Goal: Obtain resource: Download file/media

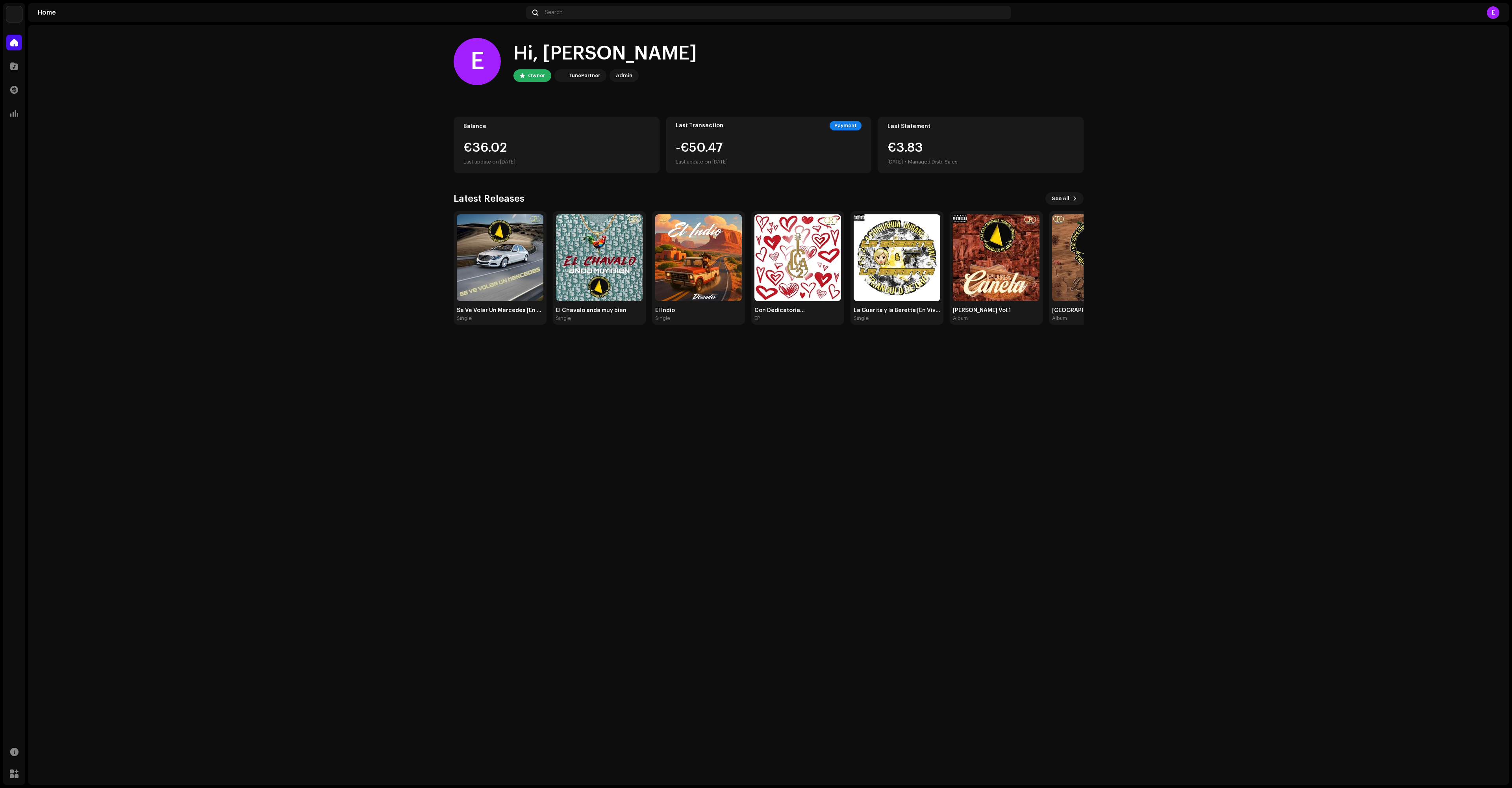
click at [514, 146] on div "€36.02" at bounding box center [556, 147] width 186 height 12
click at [6, 62] on div at bounding box center [14, 66] width 16 height 16
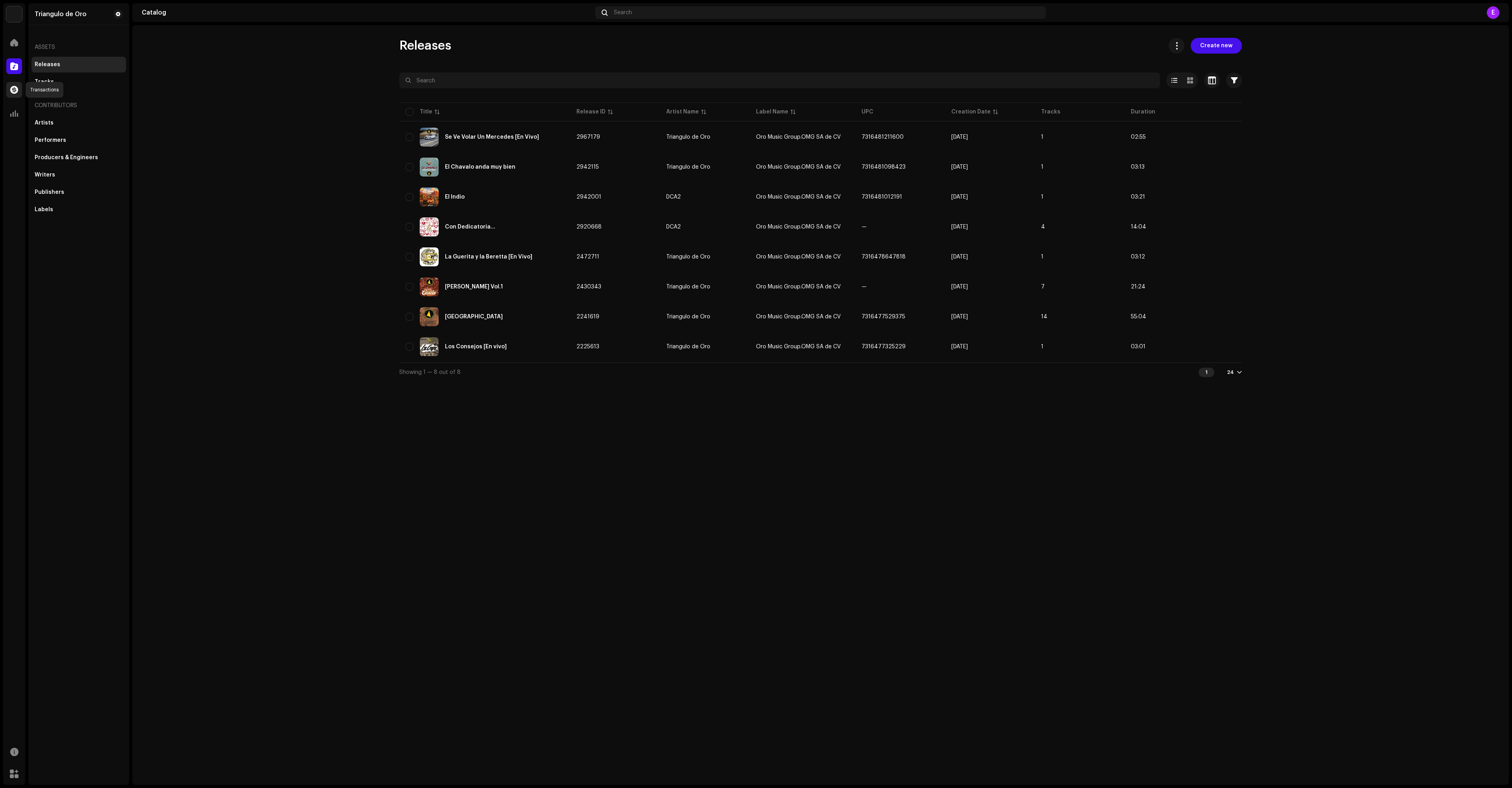
click at [18, 92] on span at bounding box center [14, 90] width 8 height 6
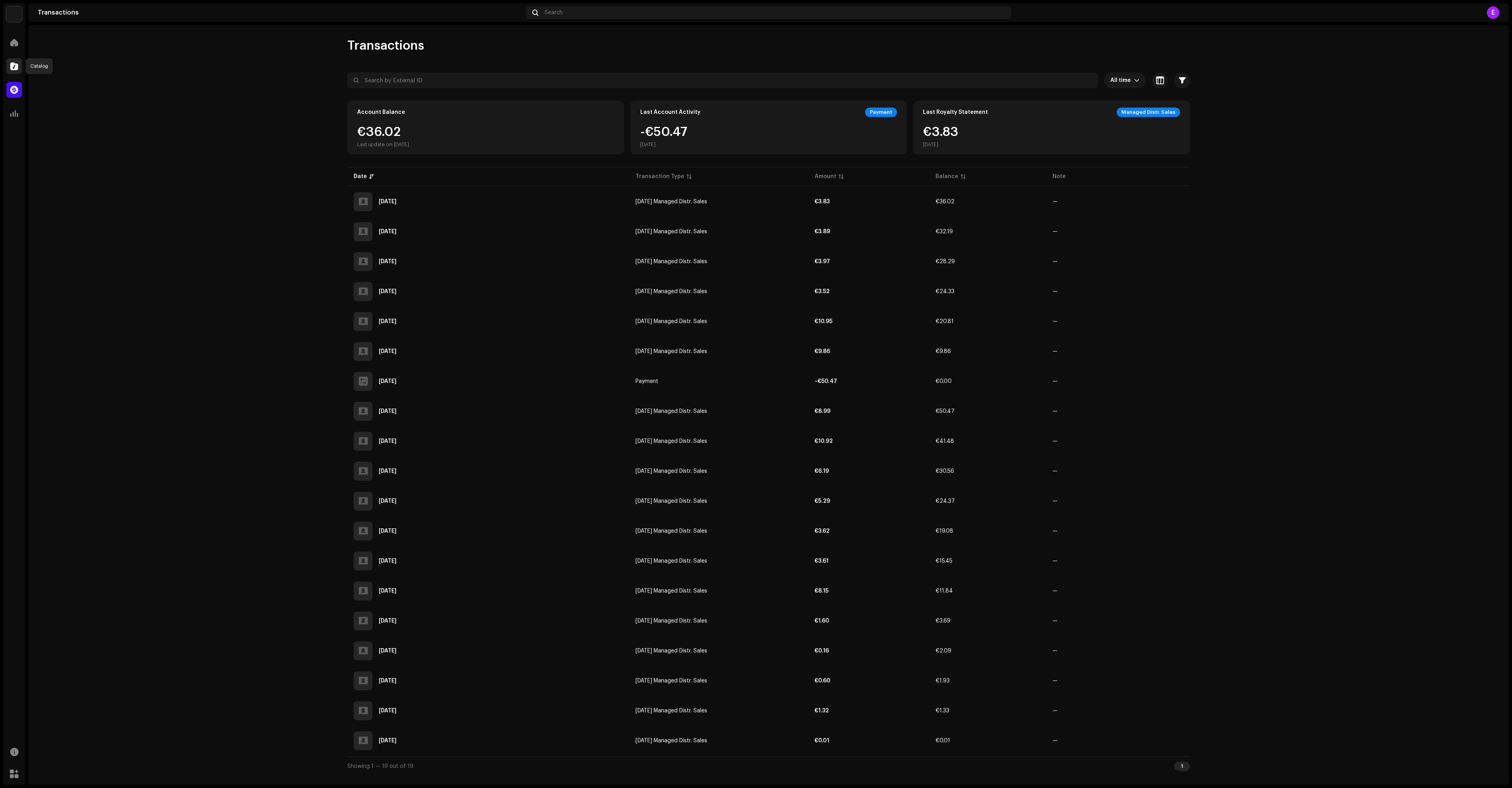
click at [16, 65] on span at bounding box center [14, 66] width 8 height 6
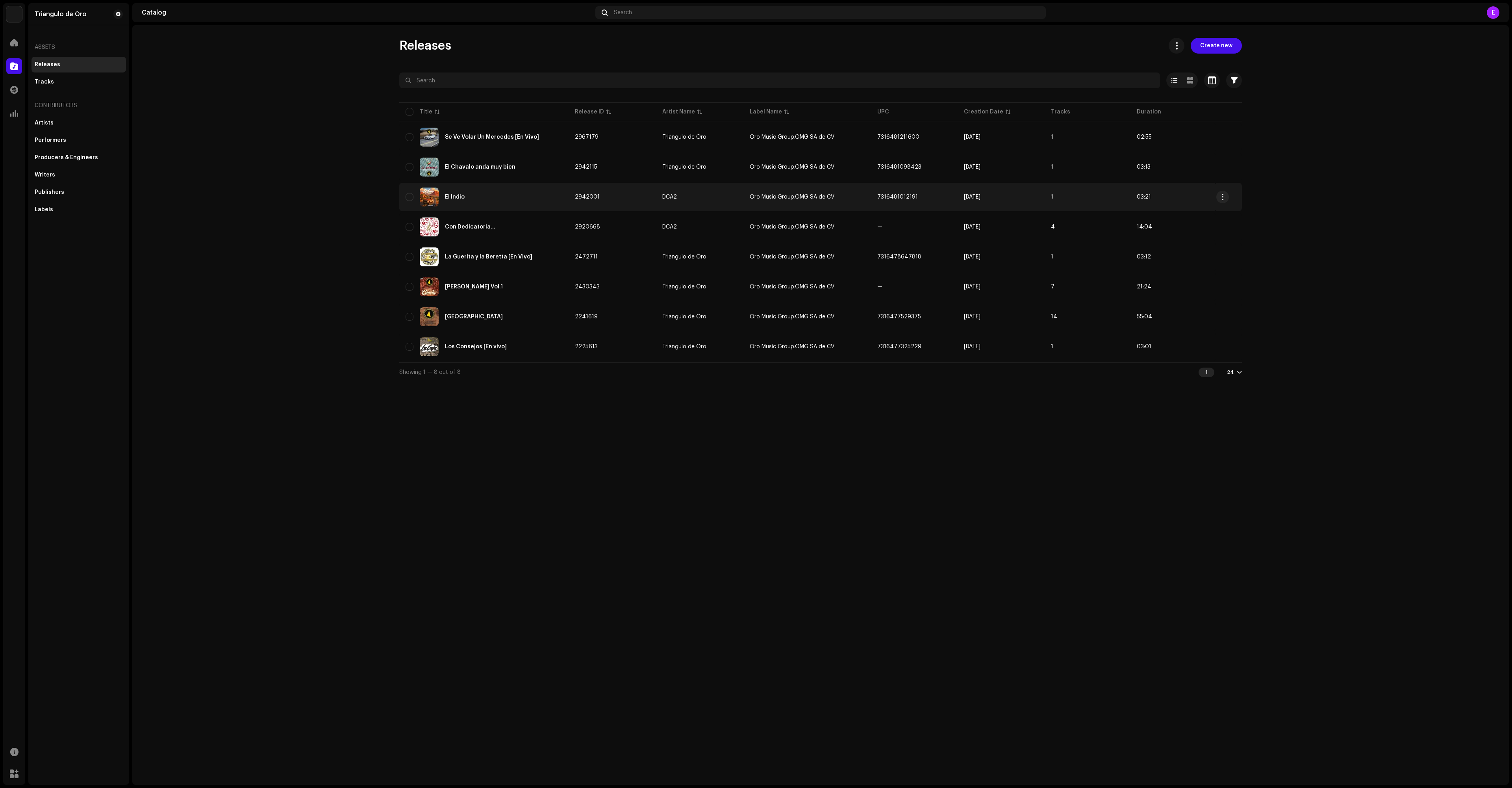
click at [487, 194] on div "El Indio" at bounding box center [484, 197] width 157 height 19
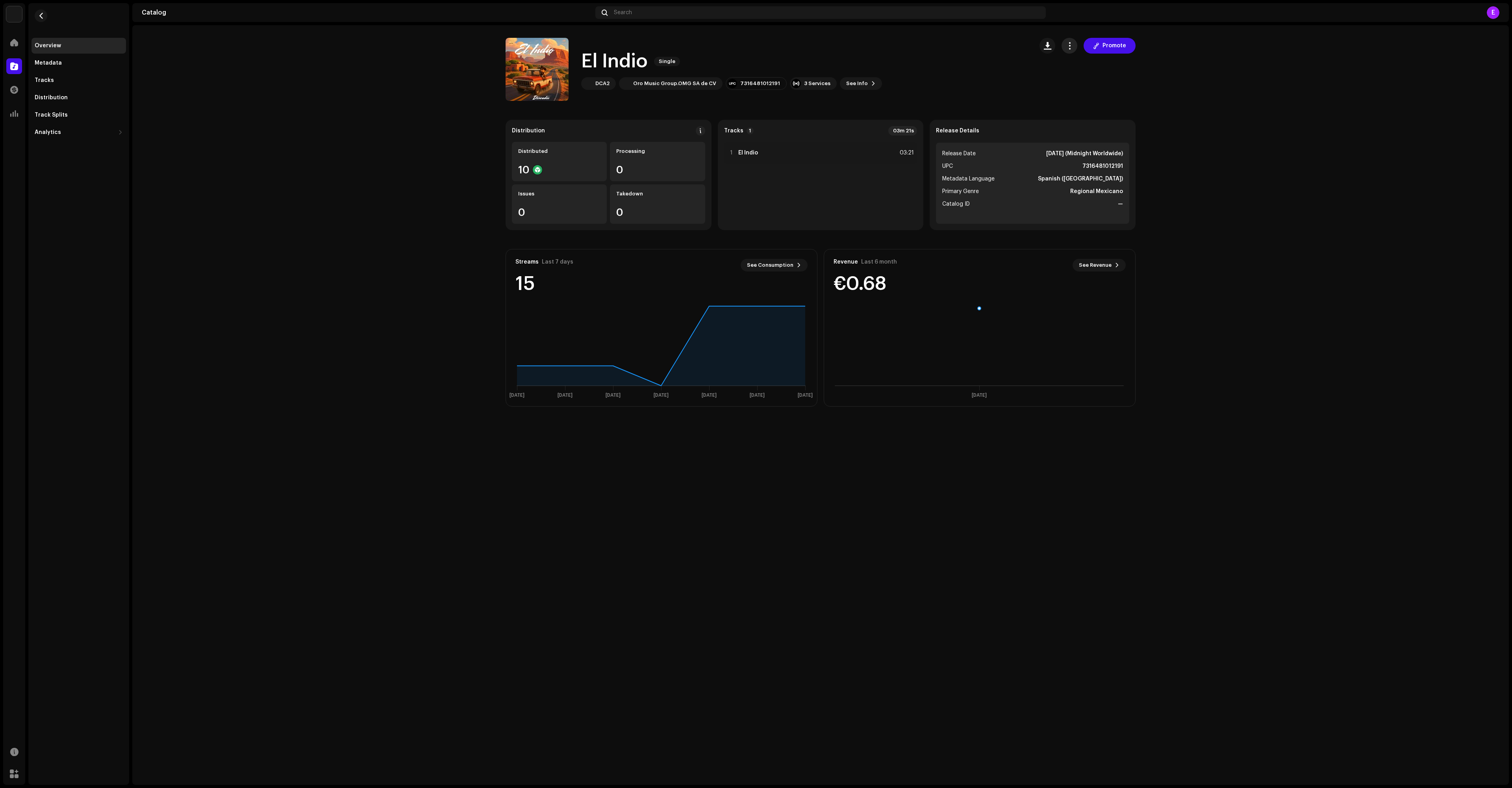
click at [1066, 45] on span "button" at bounding box center [1069, 45] width 8 height 6
click at [49, 44] on div "Overview" at bounding box center [48, 45] width 26 height 6
click at [11, 63] on span at bounding box center [14, 66] width 8 height 6
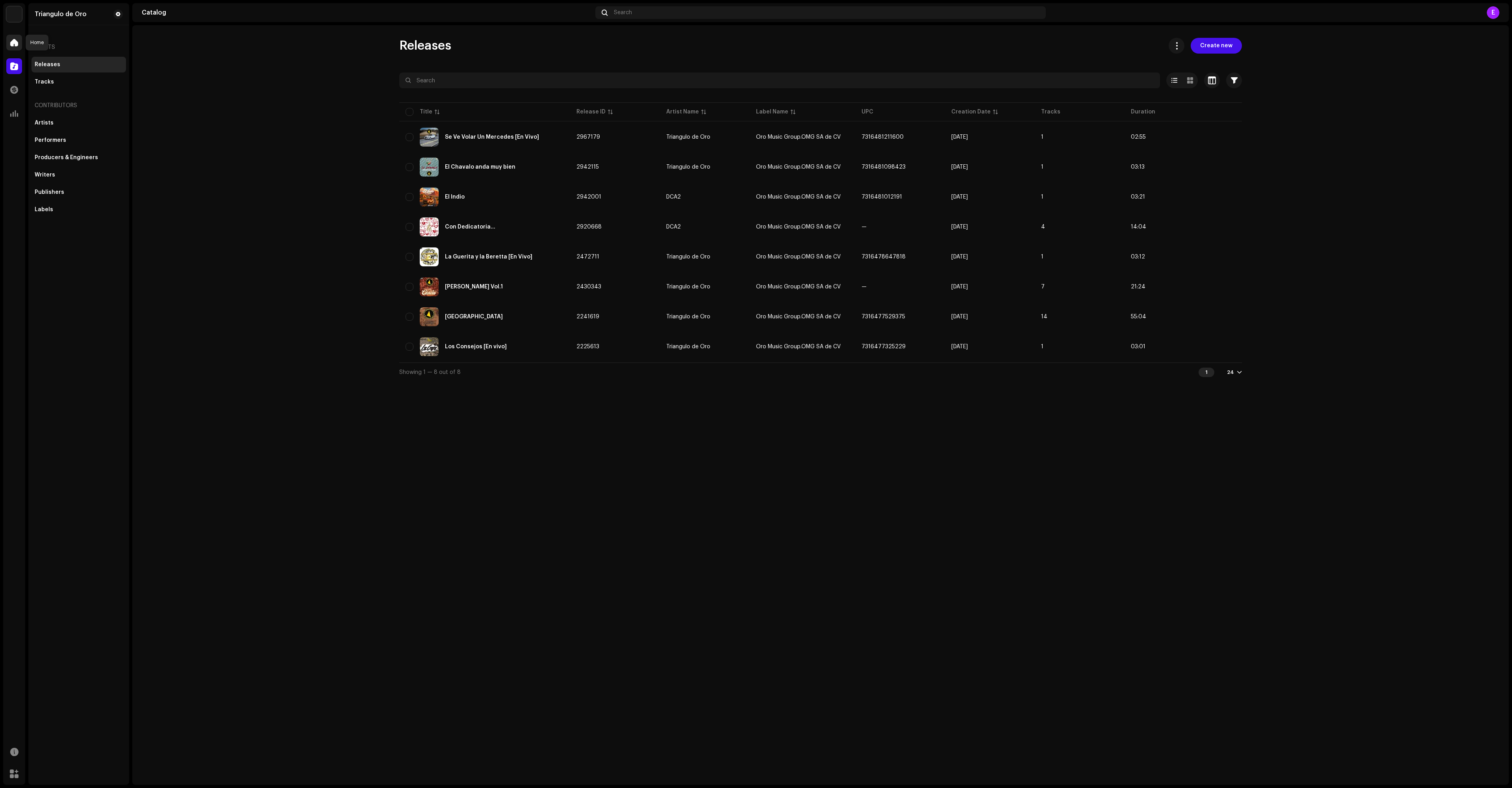
click at [12, 40] on span at bounding box center [14, 42] width 8 height 6
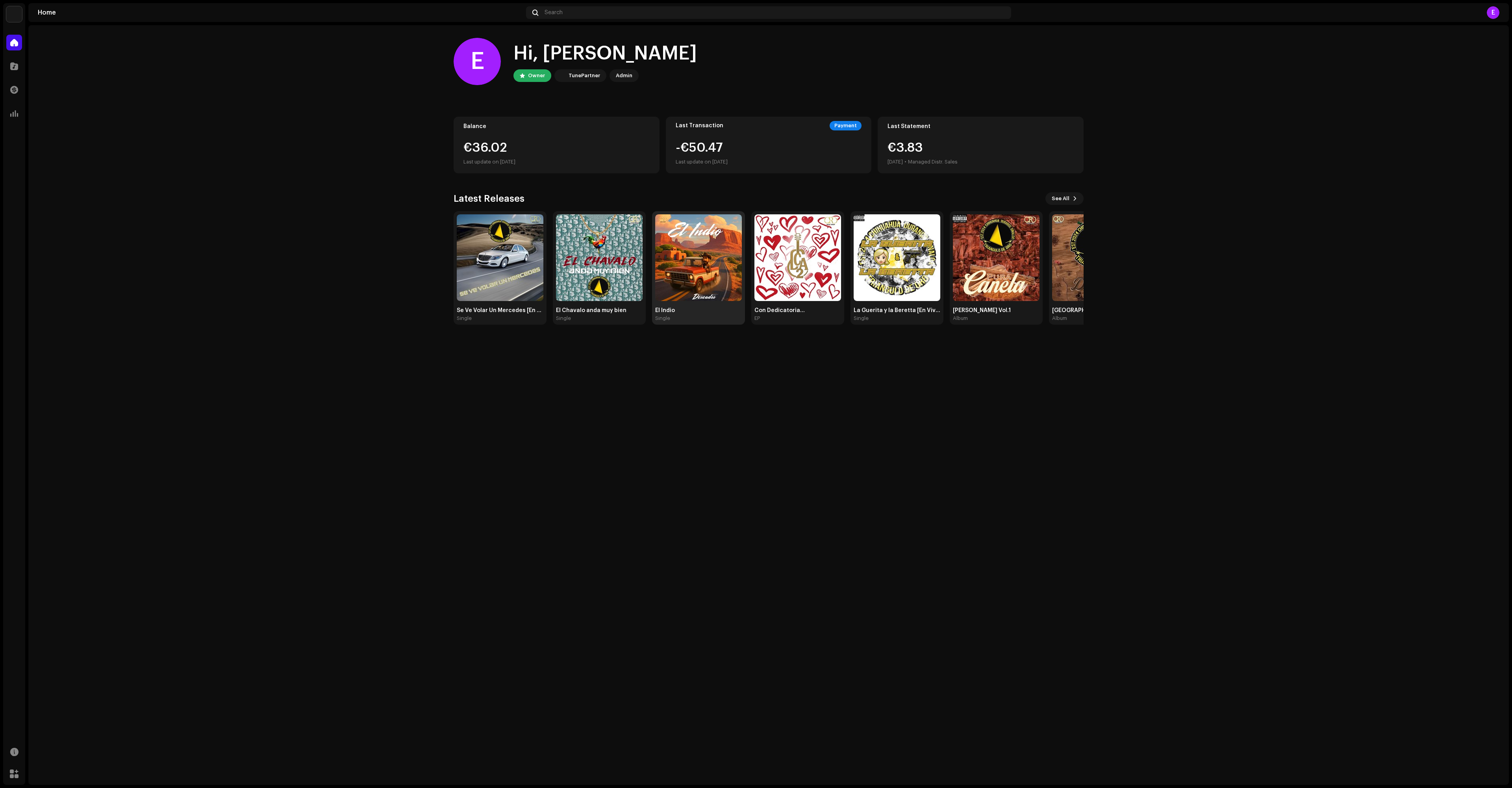
click at [693, 267] on img at bounding box center [698, 258] width 87 height 87
click at [704, 258] on img at bounding box center [700, 258] width 87 height 87
click at [685, 316] on div "Single" at bounding box center [698, 318] width 87 height 6
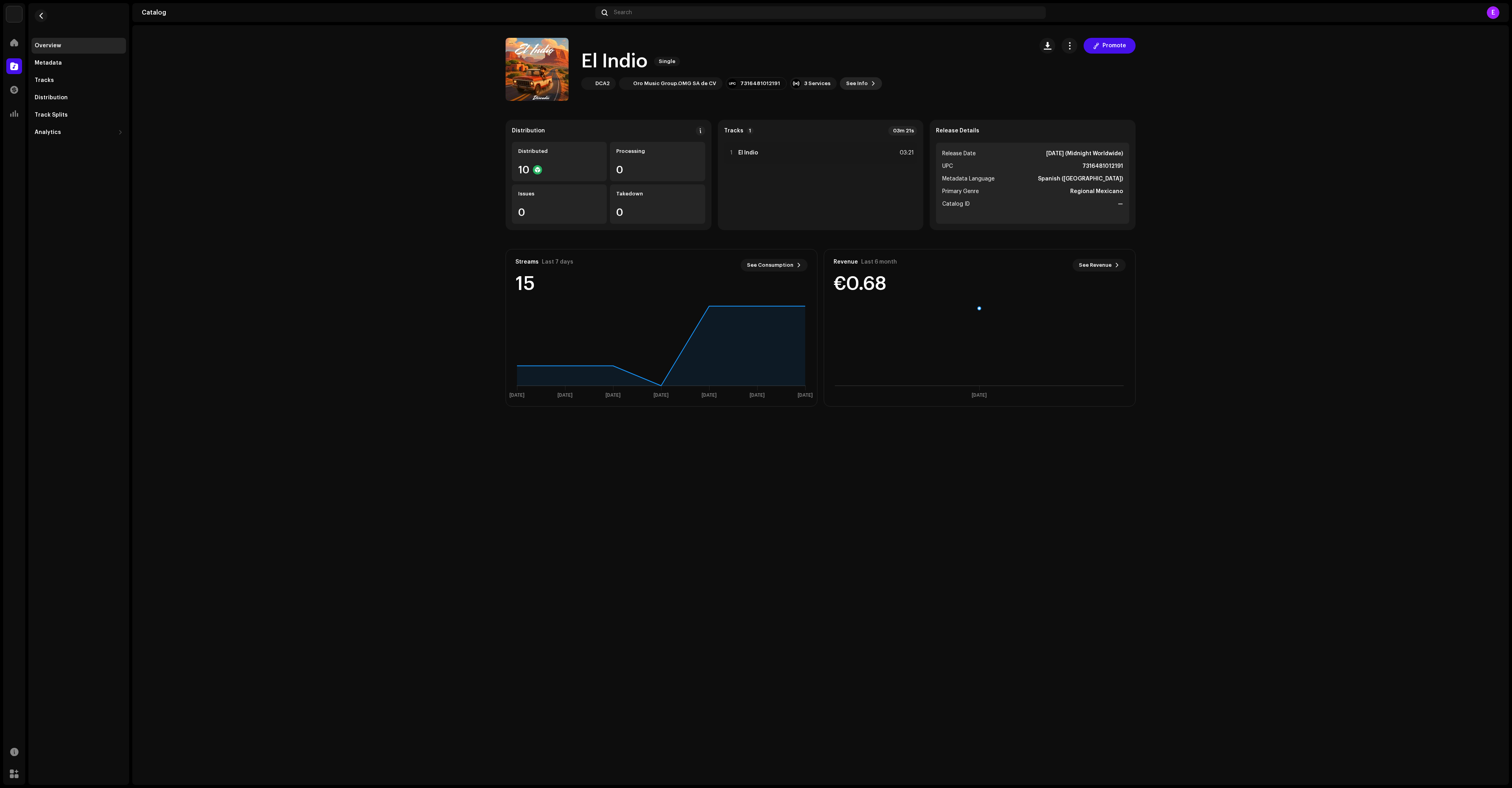
click at [868, 85] on span "See Info" at bounding box center [857, 83] width 22 height 16
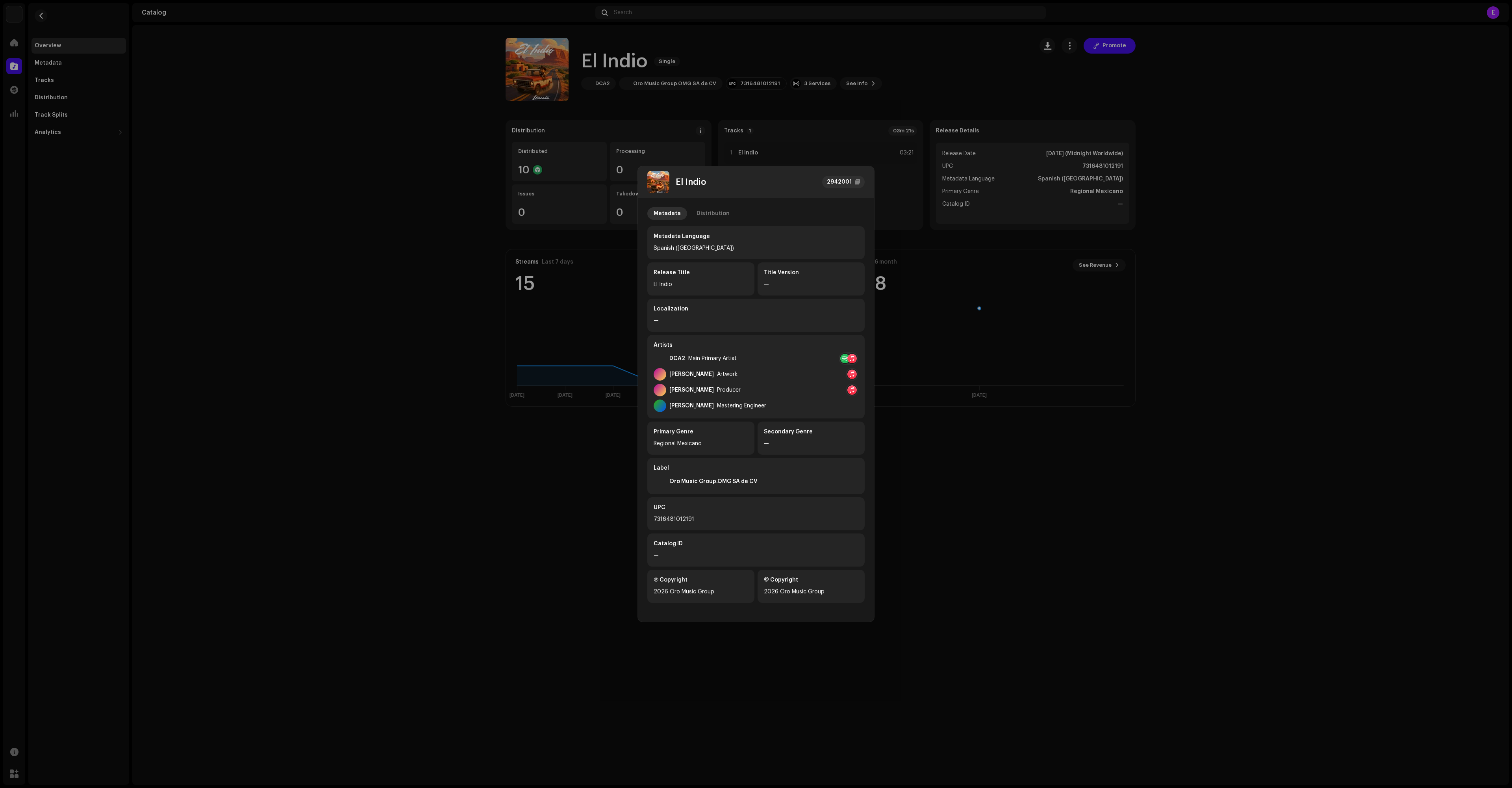
click at [724, 208] on div "Distribution" at bounding box center [713, 213] width 33 height 12
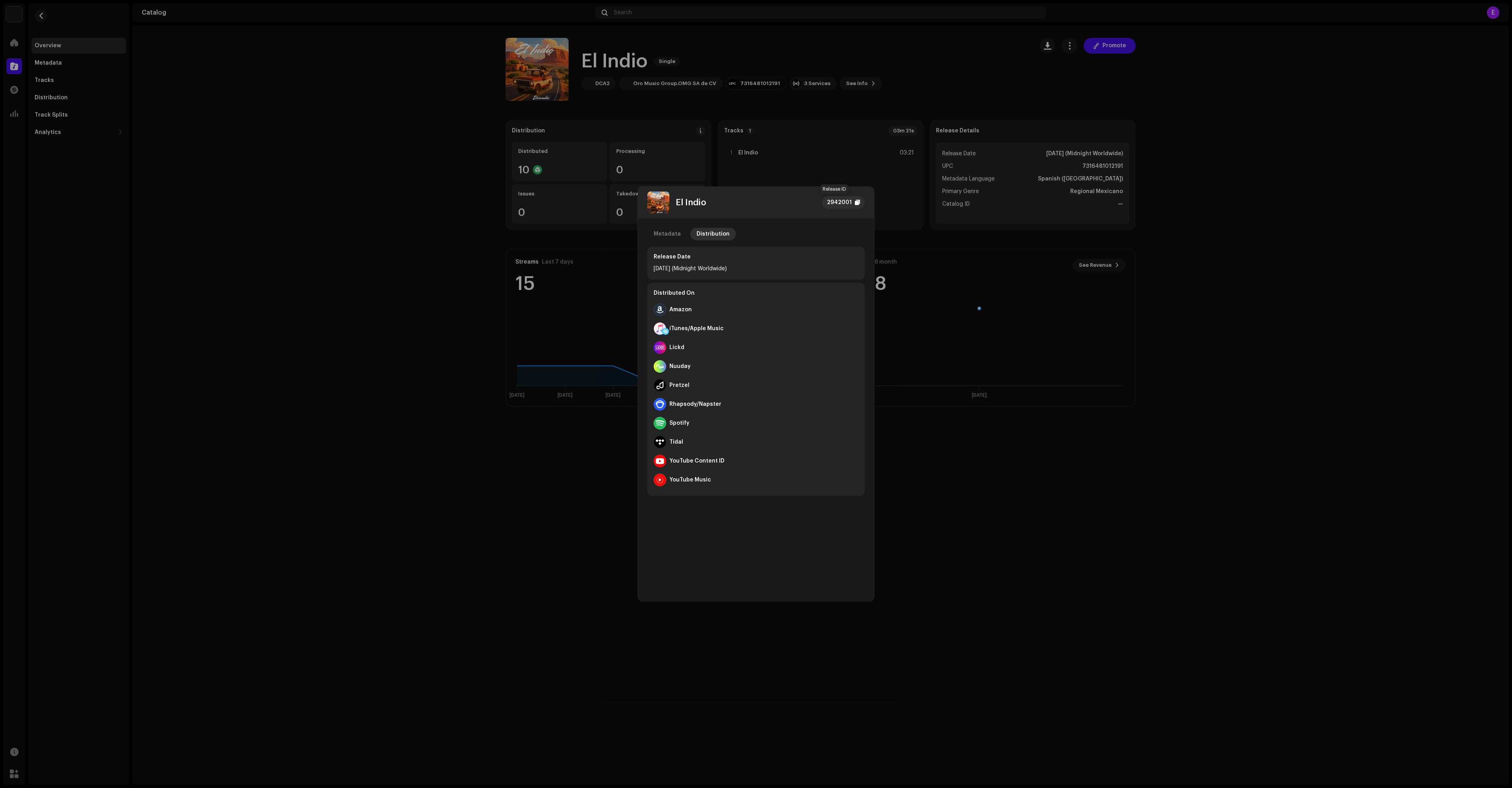
click at [845, 199] on div "2942001" at bounding box center [839, 203] width 25 height 9
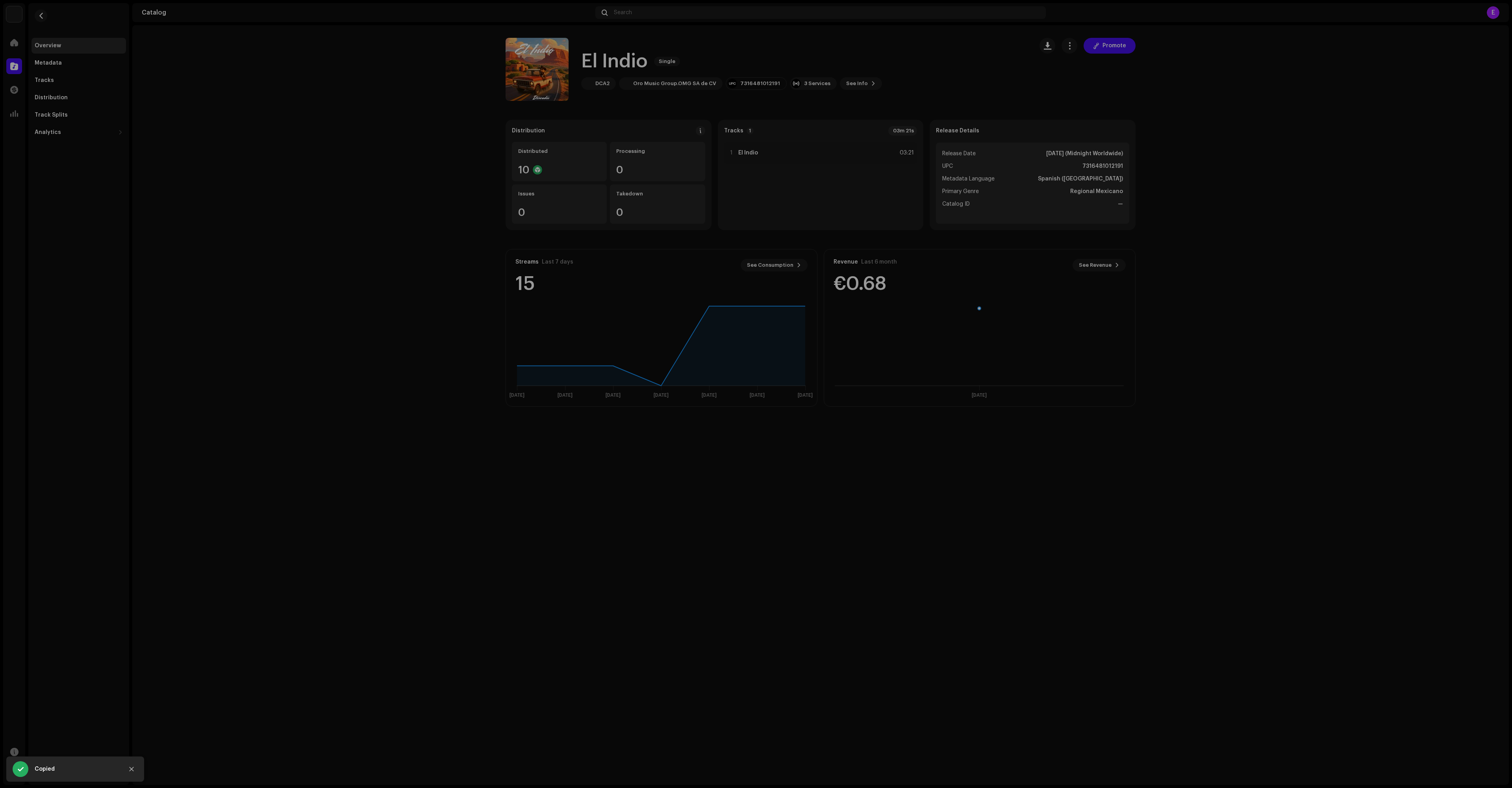
click at [183, 136] on div "El Indio 2942001 Metadata Distribution Release Date [DATE] (Midnight Worldwide)…" at bounding box center [756, 394] width 1512 height 788
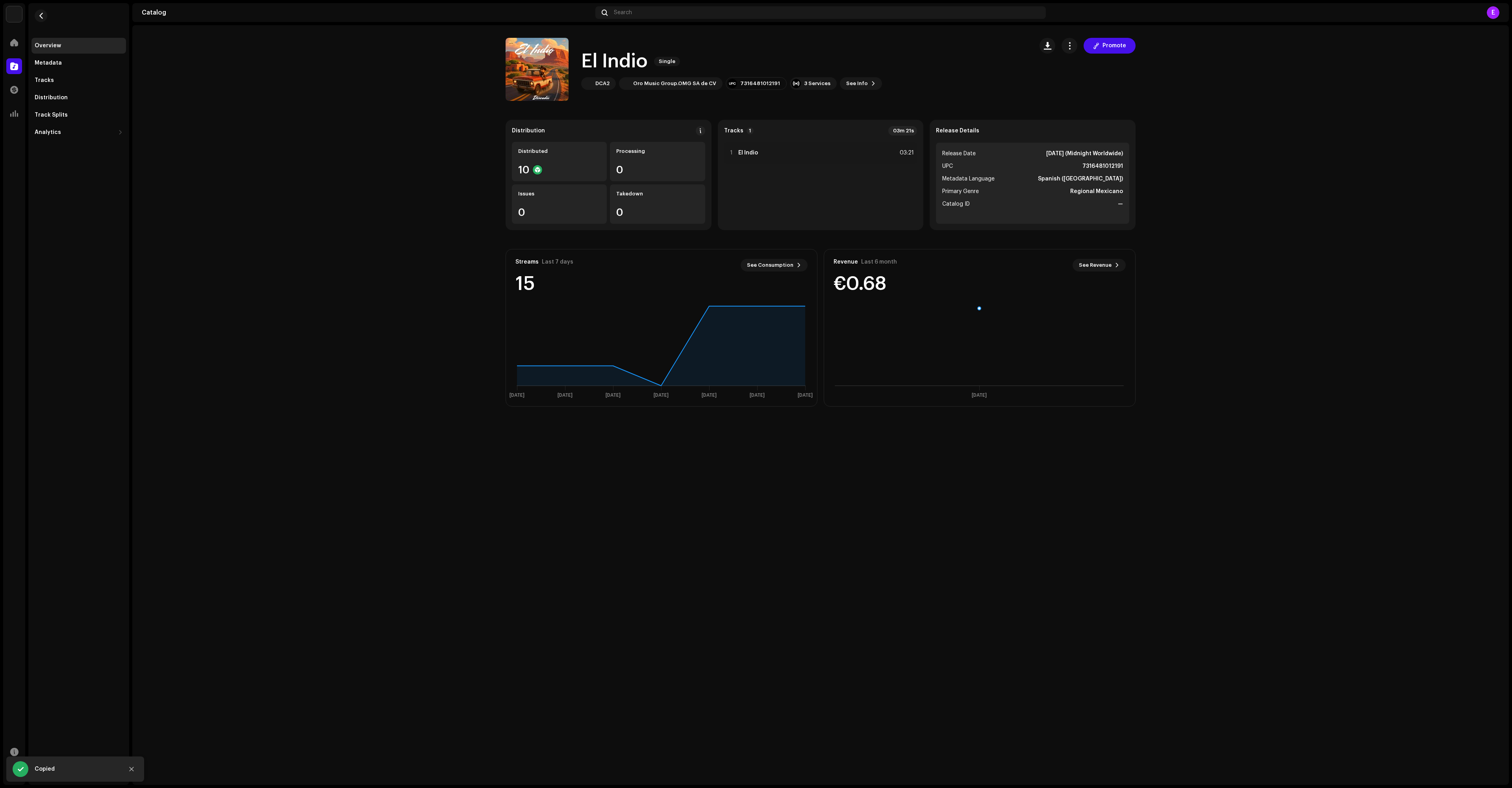
click at [18, 18] on img at bounding box center [14, 14] width 16 height 16
click at [64, 16] on span "Triangulo de Oro" at bounding box center [80, 14] width 47 height 6
drag, startPoint x: 46, startPoint y: 21, endPoint x: 70, endPoint y: 21, distance: 24.0
click at [49, 21] on img at bounding box center [43, 18] width 16 height 16
drag, startPoint x: 83, startPoint y: 21, endPoint x: 92, endPoint y: 23, distance: 9.2
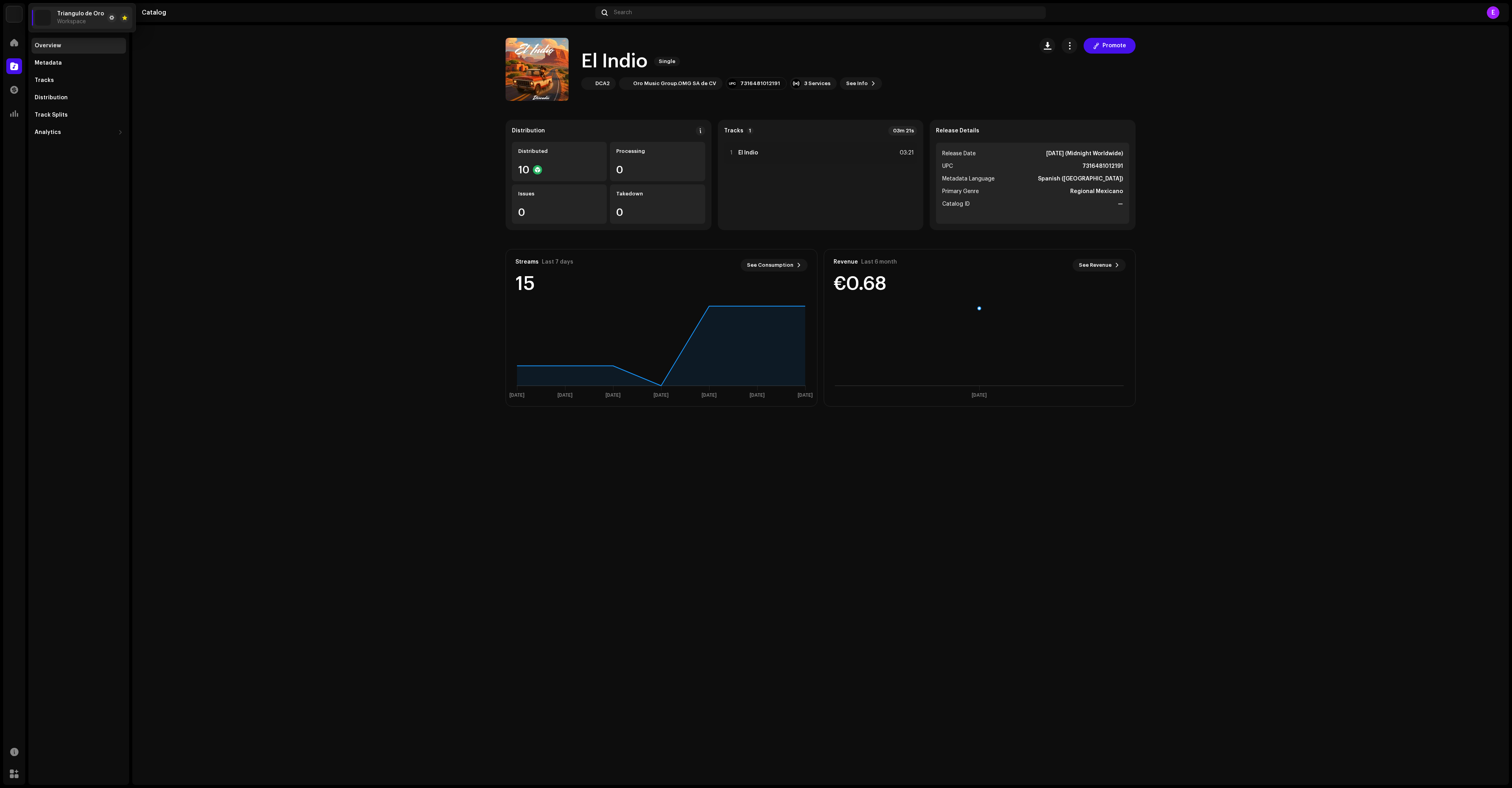
click at [83, 21] on span "Workspace" at bounding box center [71, 22] width 29 height 6
click at [114, 15] on span at bounding box center [112, 18] width 5 height 6
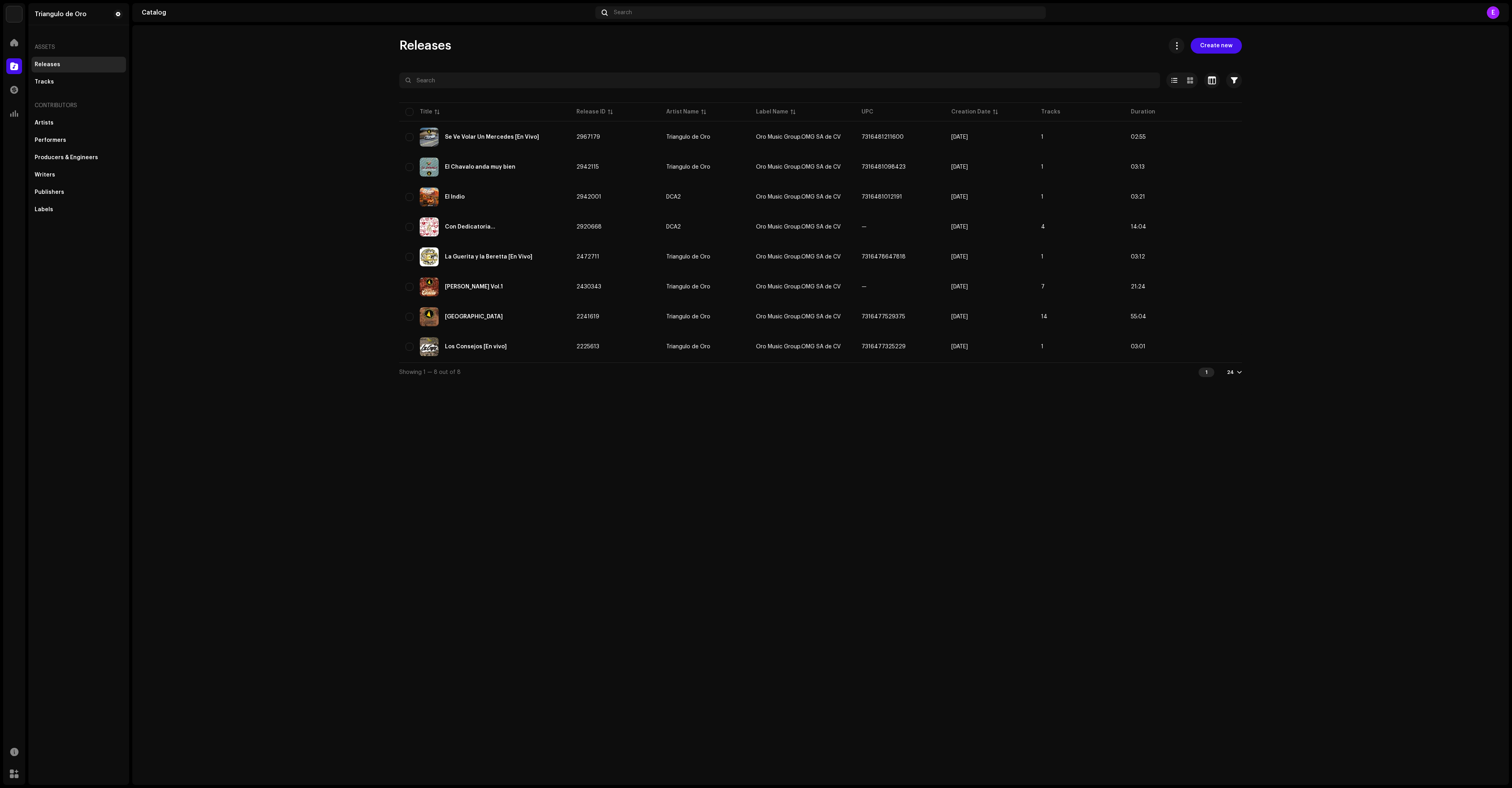
click at [1498, 10] on div "E" at bounding box center [1493, 12] width 12 height 12
click at [1302, 37] on div "Releases Create new Selected 0 Options Filters Distribution status Never Distri…" at bounding box center [820, 405] width 1376 height 759
click at [53, 46] on div "Assets" at bounding box center [79, 47] width 95 height 19
click at [12, 40] on span at bounding box center [14, 42] width 8 height 6
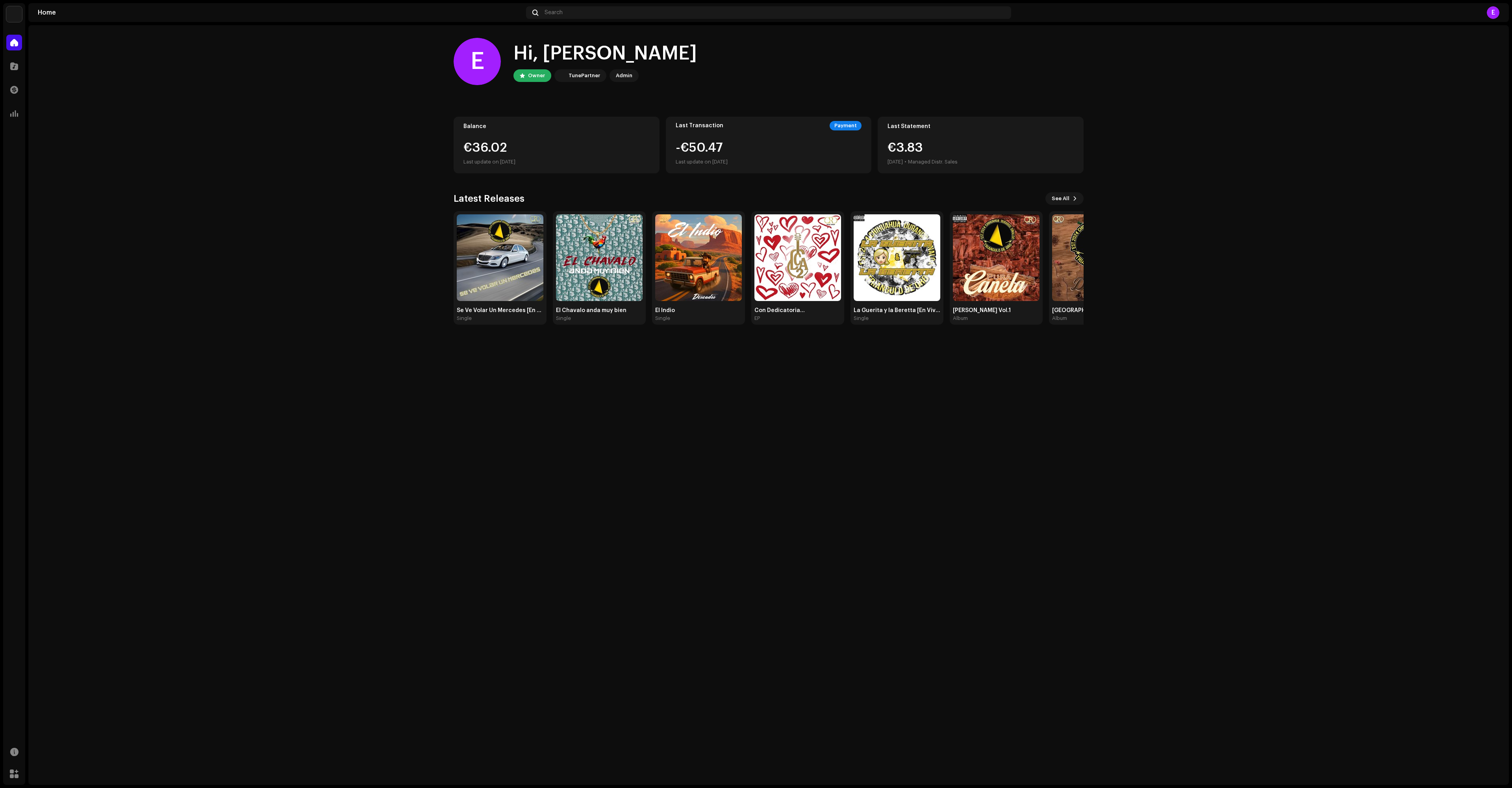
click at [11, 11] on img at bounding box center [14, 14] width 16 height 16
click at [40, 19] on img at bounding box center [43, 18] width 16 height 16
drag, startPoint x: 34, startPoint y: 18, endPoint x: 18, endPoint y: 16, distance: 16.1
click at [33, 18] on li "Triangulo de Oro Workspace" at bounding box center [82, 18] width 100 height 22
click at [600, 76] on div "TunePartner" at bounding box center [585, 76] width 32 height 9
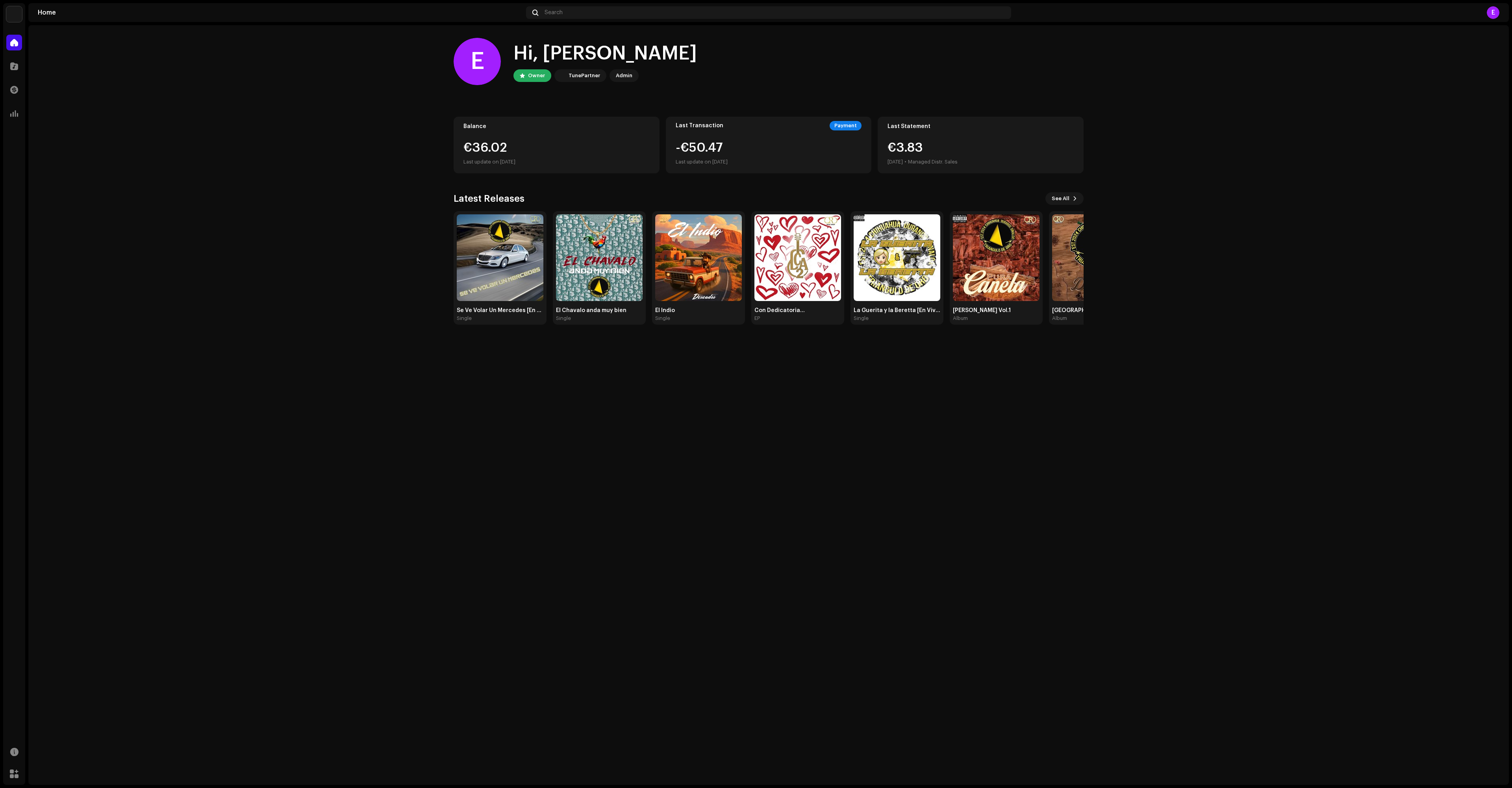
click at [580, 73] on div "TunePartner" at bounding box center [585, 76] width 32 height 9
click at [540, 72] on div "Owner" at bounding box center [536, 76] width 17 height 9
click at [49, 16] on div "Home Search E" at bounding box center [768, 12] width 1480 height 19
click at [1141, 86] on home-home "E Hi, [PERSON_NAME] Owner TunePartner Admin Balance €36.02 Last update on [DATE…" at bounding box center [768, 181] width 1480 height 312
click at [699, 260] on img at bounding box center [698, 258] width 87 height 87
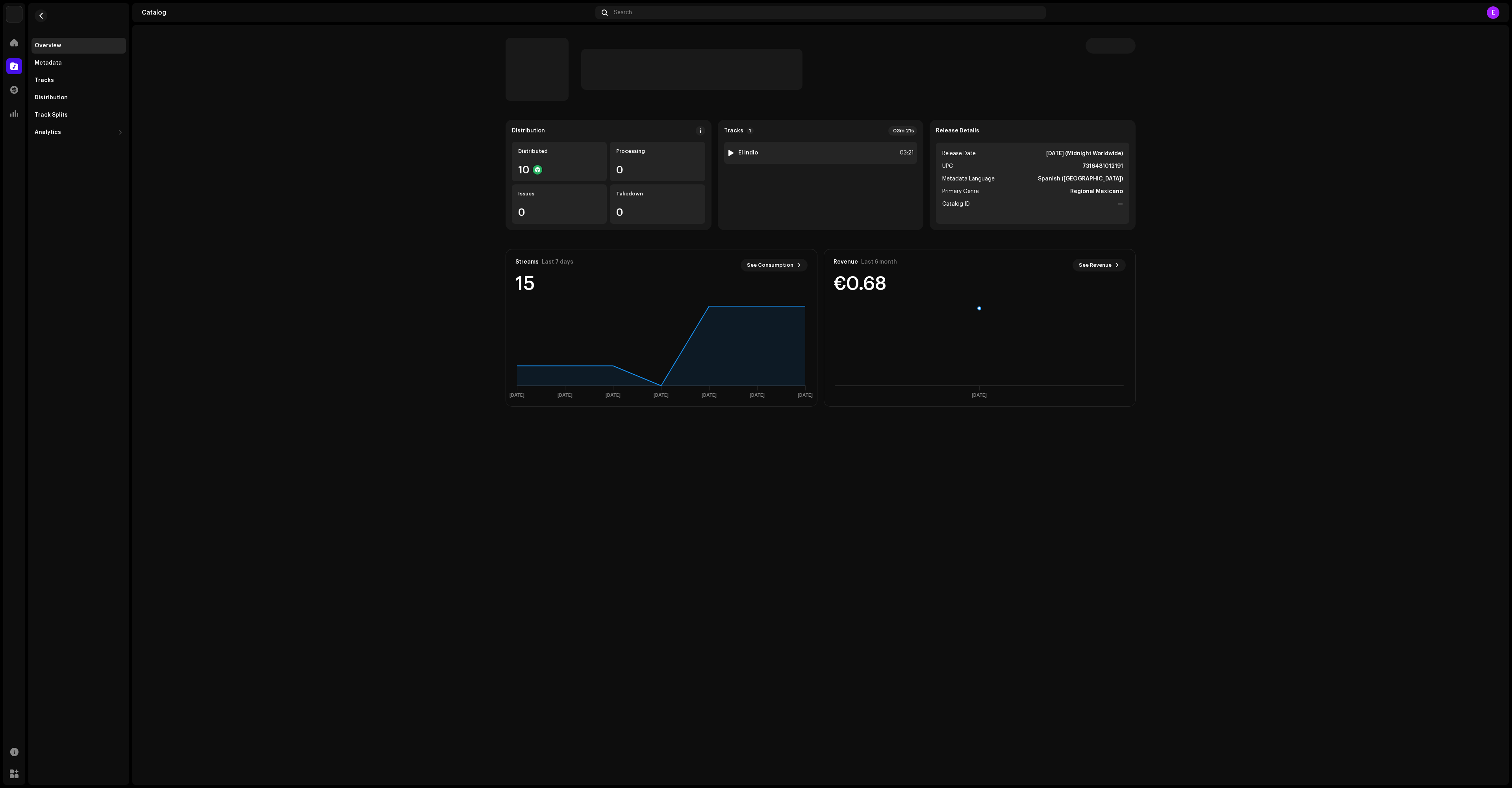
click at [764, 151] on div "1 El Indio 03:21" at bounding box center [821, 153] width 193 height 22
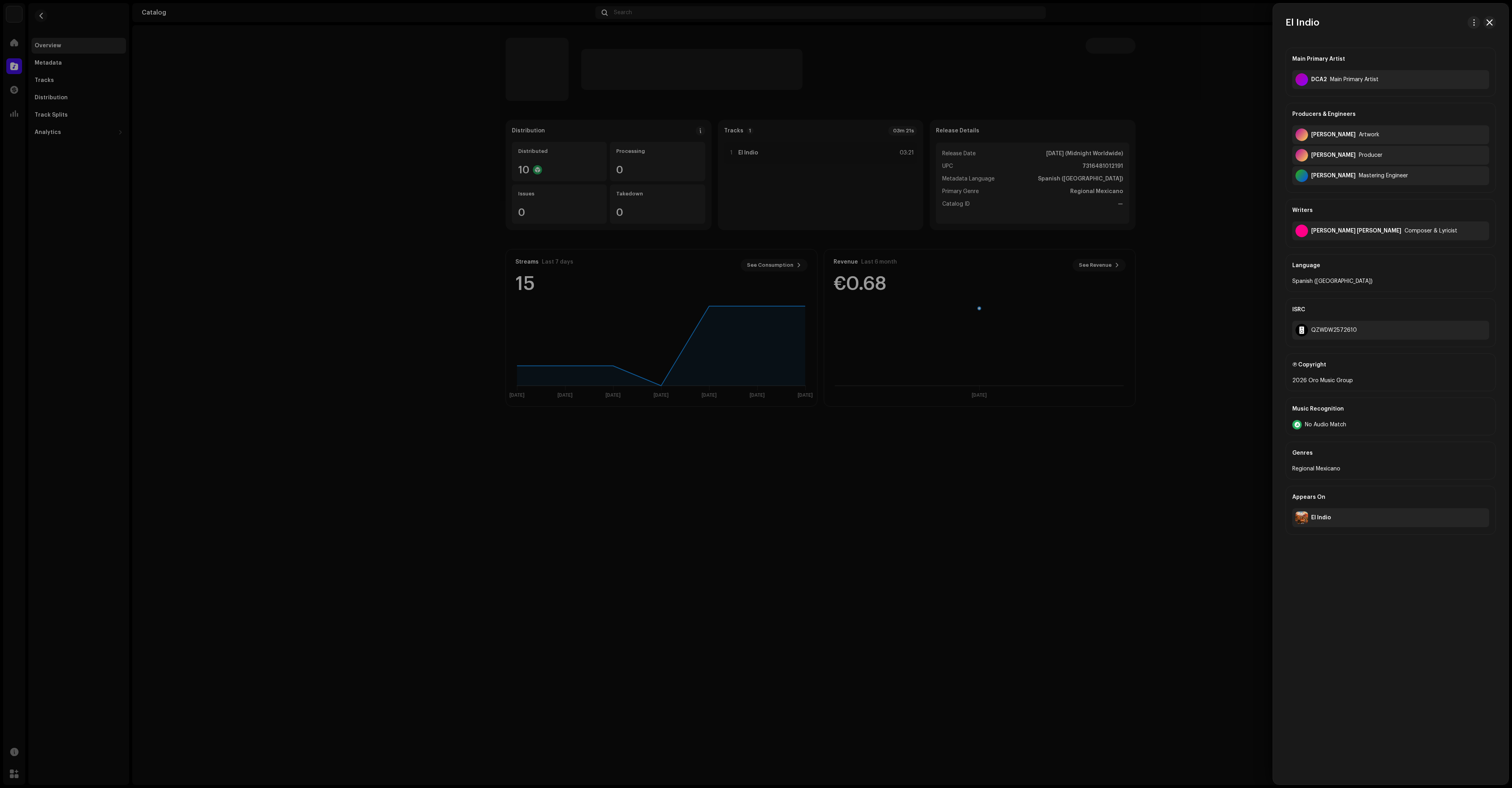
click at [1489, 21] on span "button" at bounding box center [1489, 22] width 6 height 6
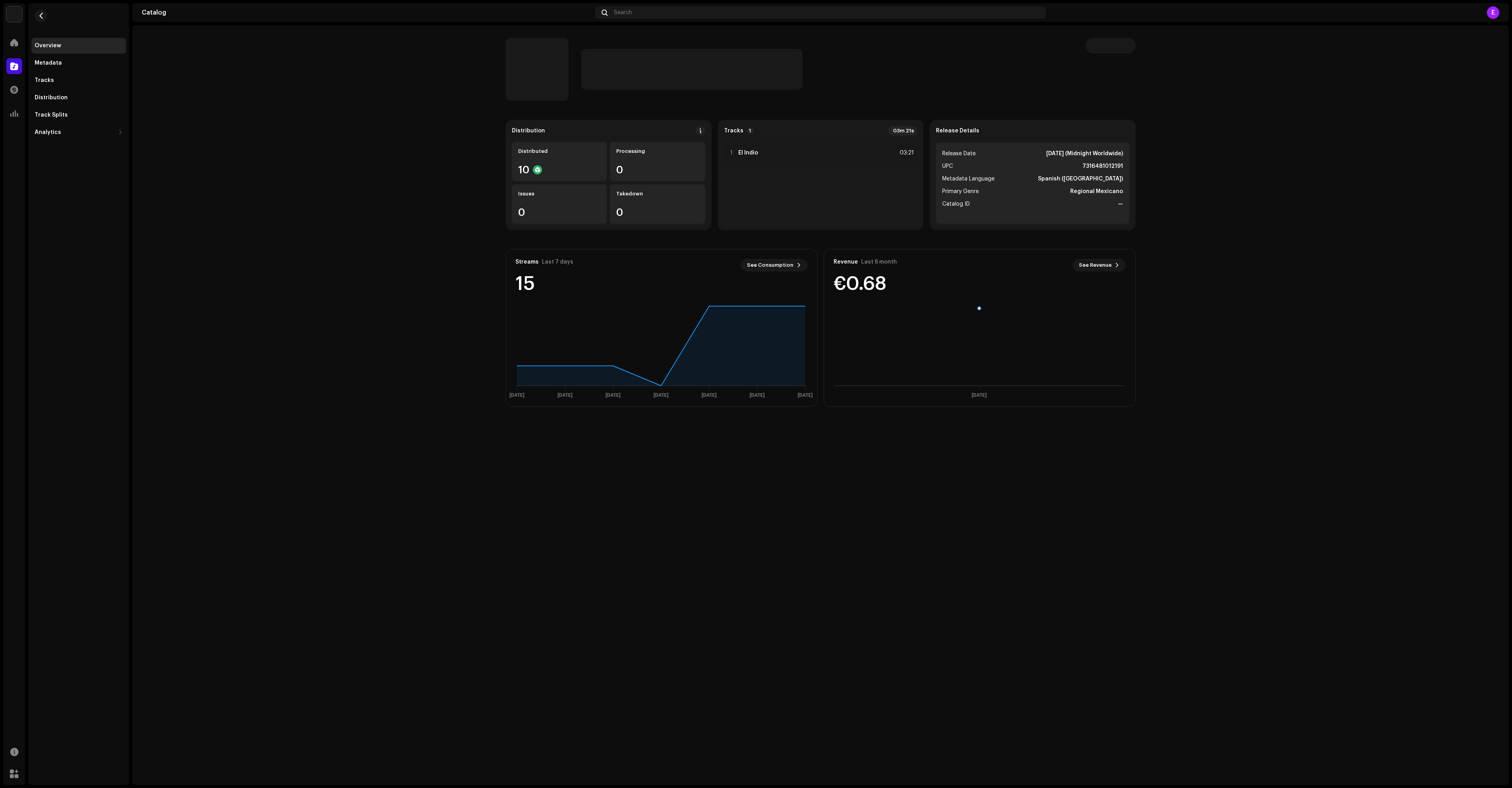
click at [806, 186] on div "1 El Indio 03:21" at bounding box center [821, 183] width 193 height 82
click at [320, 173] on catalog-releases-details-overview "Distribution Distributed 10 Processing 0 Issues 0 Takedown 0 Tracks 1 03m 21s 1…" at bounding box center [820, 222] width 1376 height 394
click at [729, 150] on div at bounding box center [731, 153] width 6 height 6
click at [1476, 768] on div at bounding box center [1477, 768] width 12 height 12
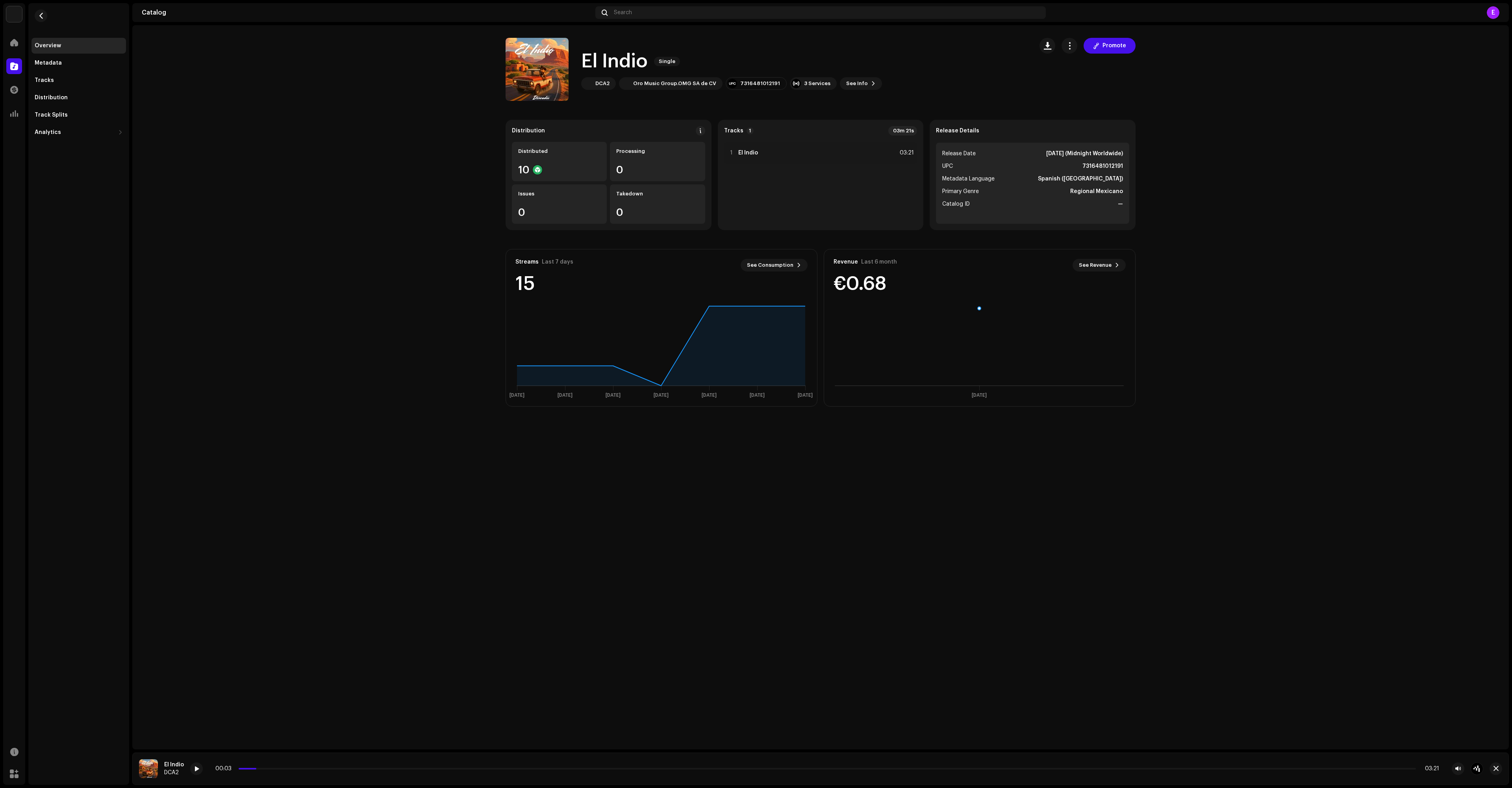
click at [474, 447] on div "Master Your Track with AI Experience the difference of professional-grade audio…" at bounding box center [756, 394] width 1512 height 788
click at [1497, 769] on span "button" at bounding box center [1496, 768] width 5 height 6
click at [48, 76] on div "Tracks" at bounding box center [79, 80] width 95 height 16
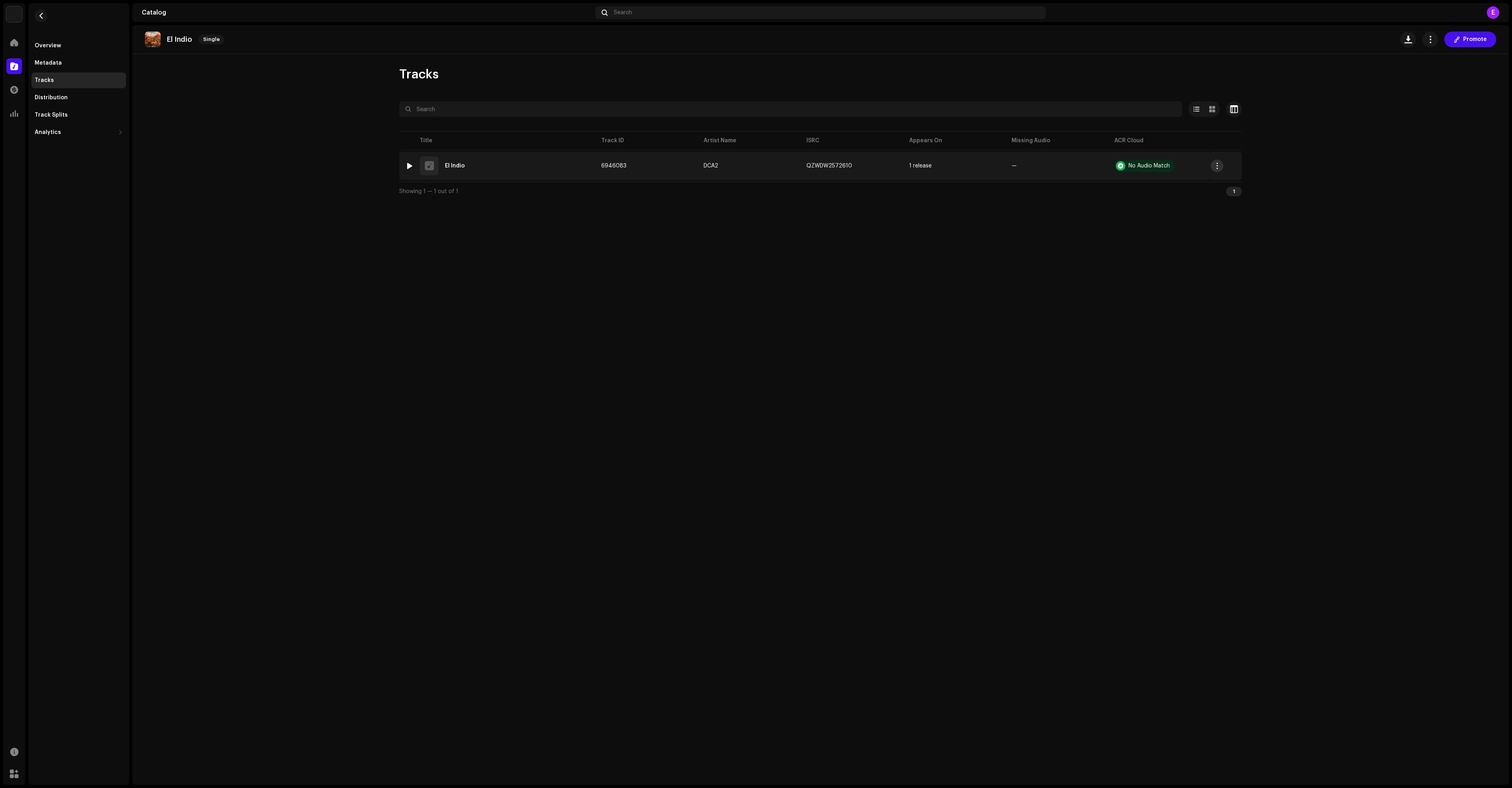
click at [1214, 164] on button "button" at bounding box center [1217, 166] width 12 height 12
click at [1251, 247] on span "Download audio" at bounding box center [1240, 248] width 45 height 6
click at [498, 169] on div "1 El Indio" at bounding box center [497, 166] width 183 height 19
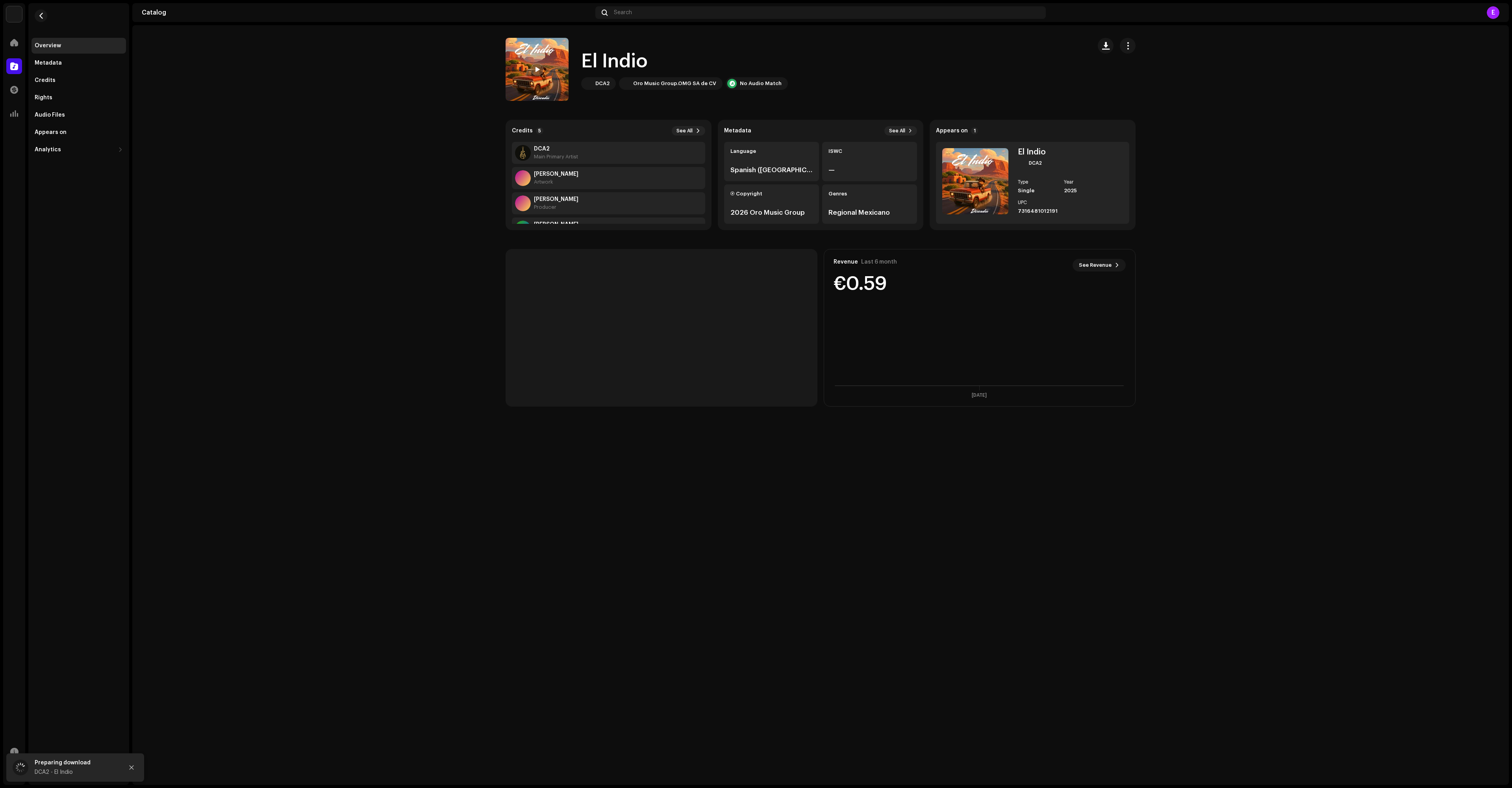
click at [561, 55] on img at bounding box center [536, 69] width 63 height 63
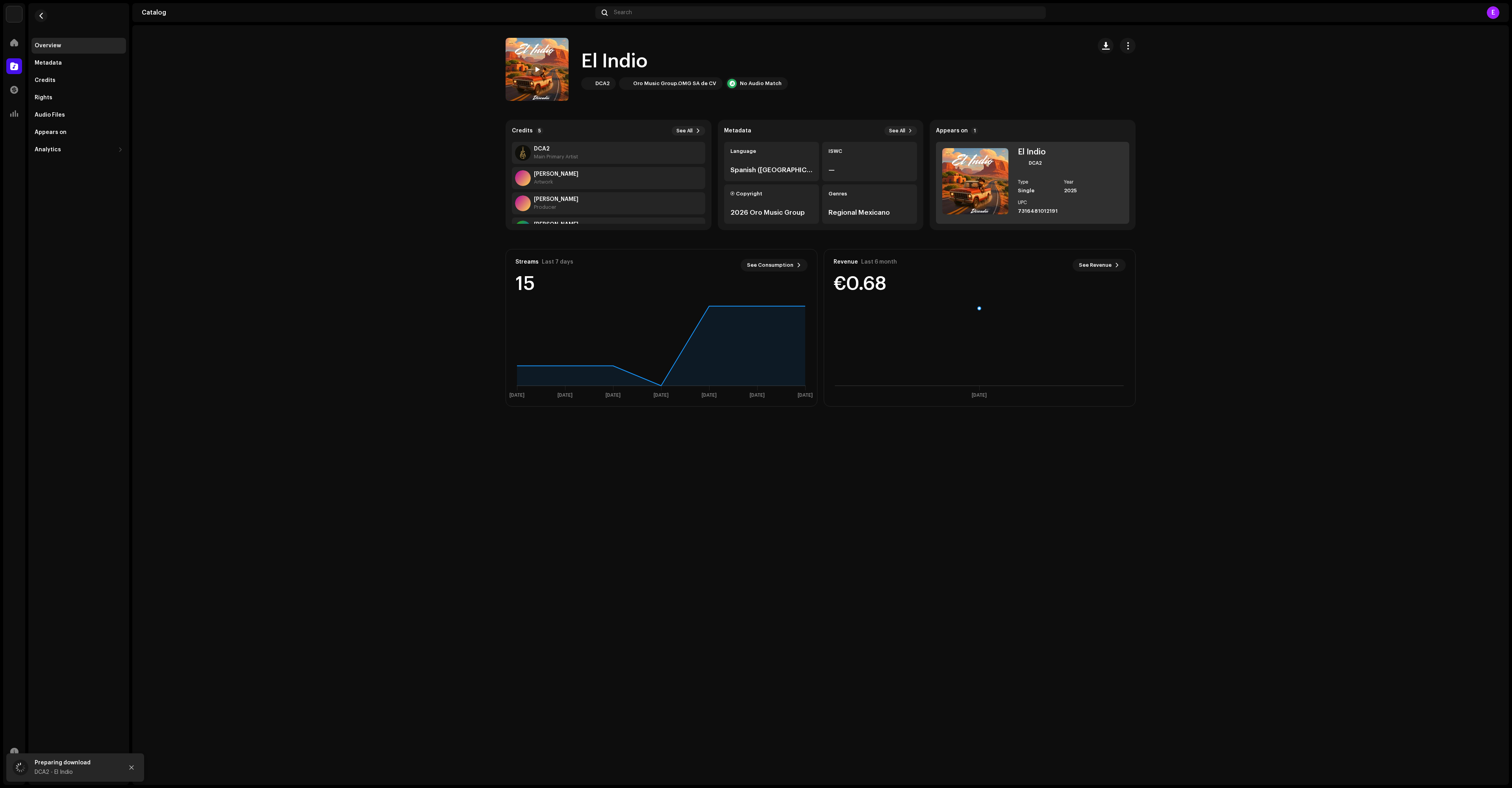
click at [990, 178] on img at bounding box center [975, 181] width 66 height 66
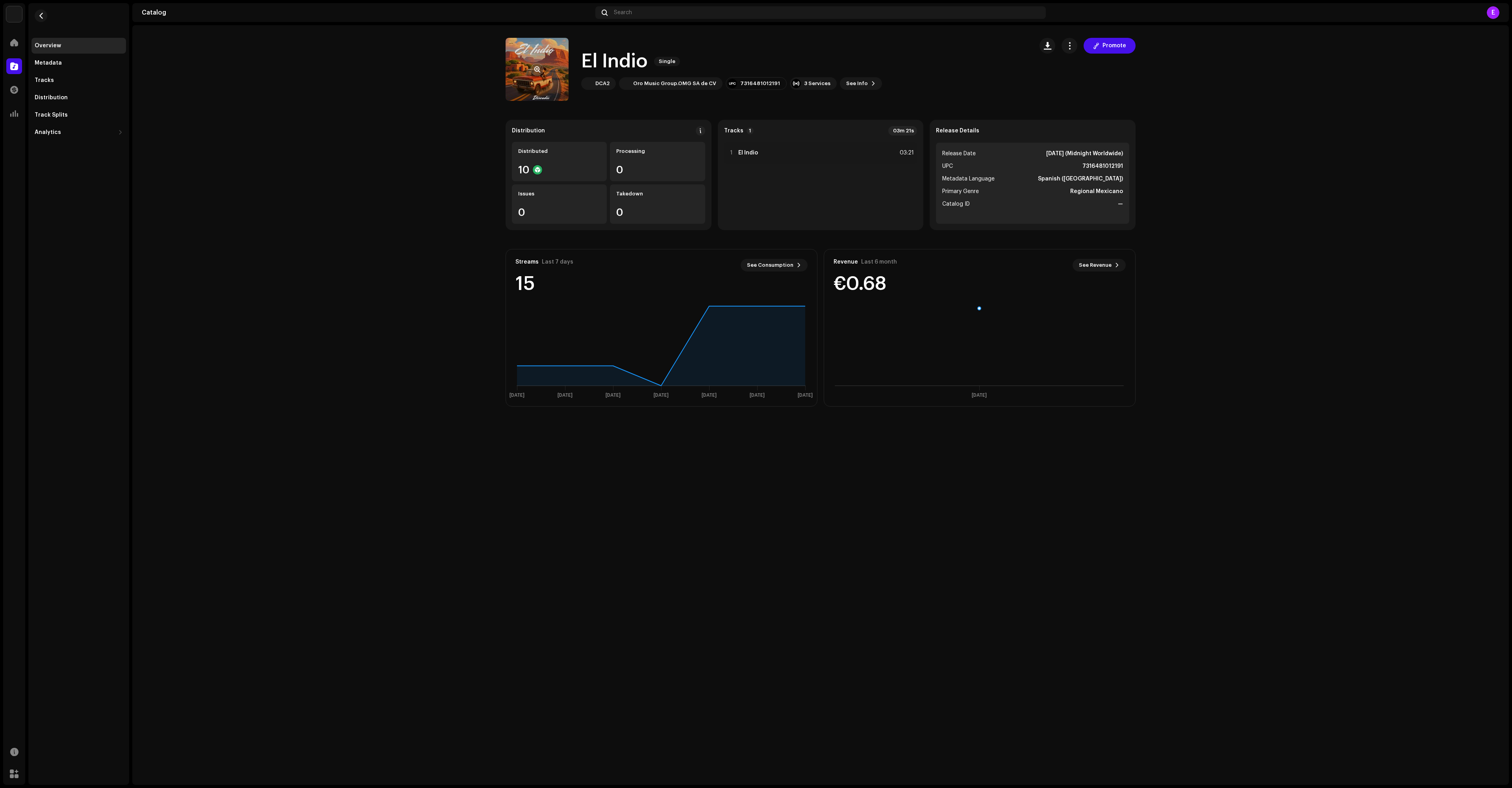
click at [544, 80] on re-a-cover at bounding box center [536, 69] width 63 height 63
click at [539, 70] on span "button" at bounding box center [537, 69] width 6 height 6
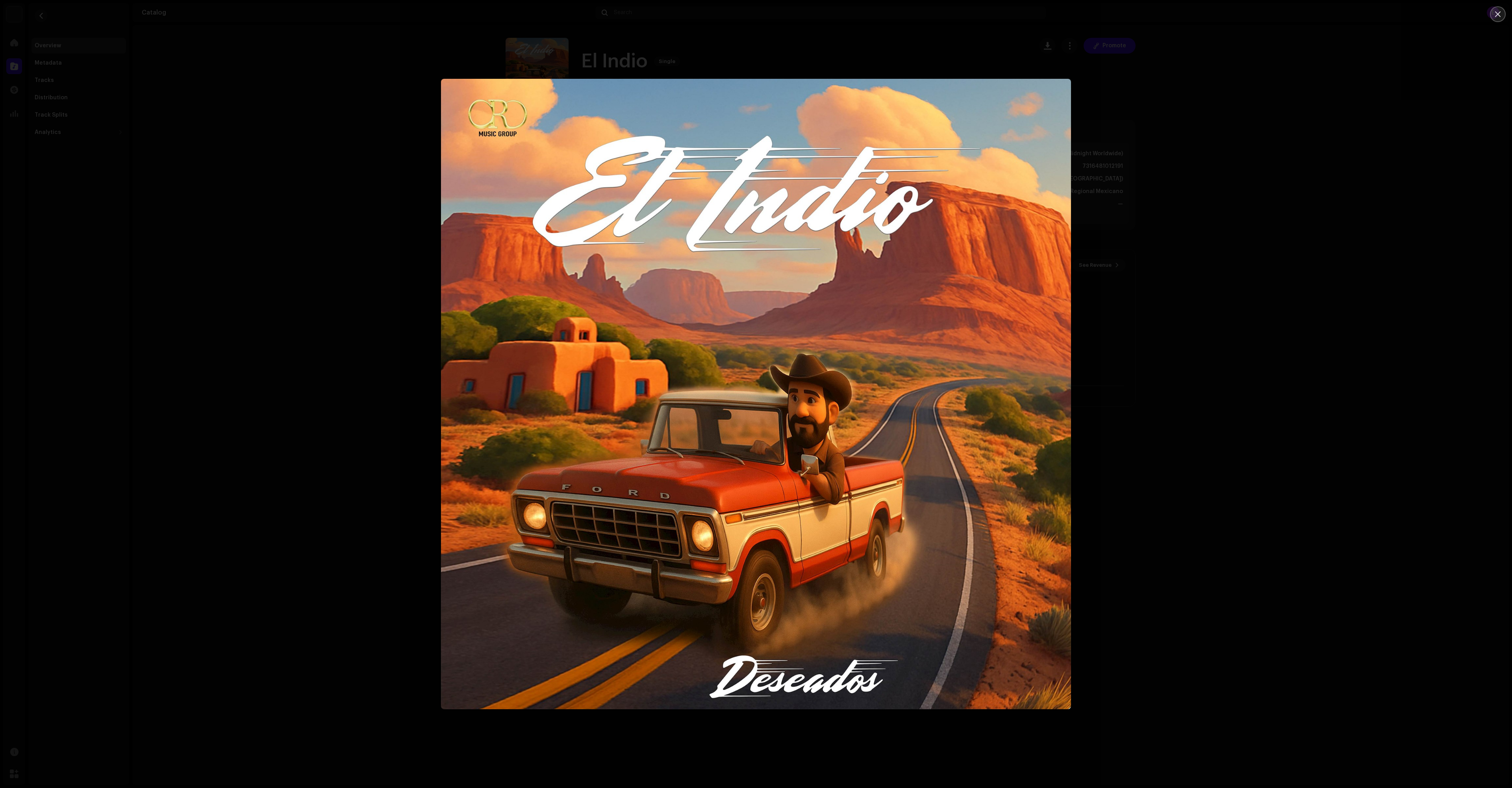
click at [1494, 12] on icon "Close" at bounding box center [1498, 14] width 7 height 7
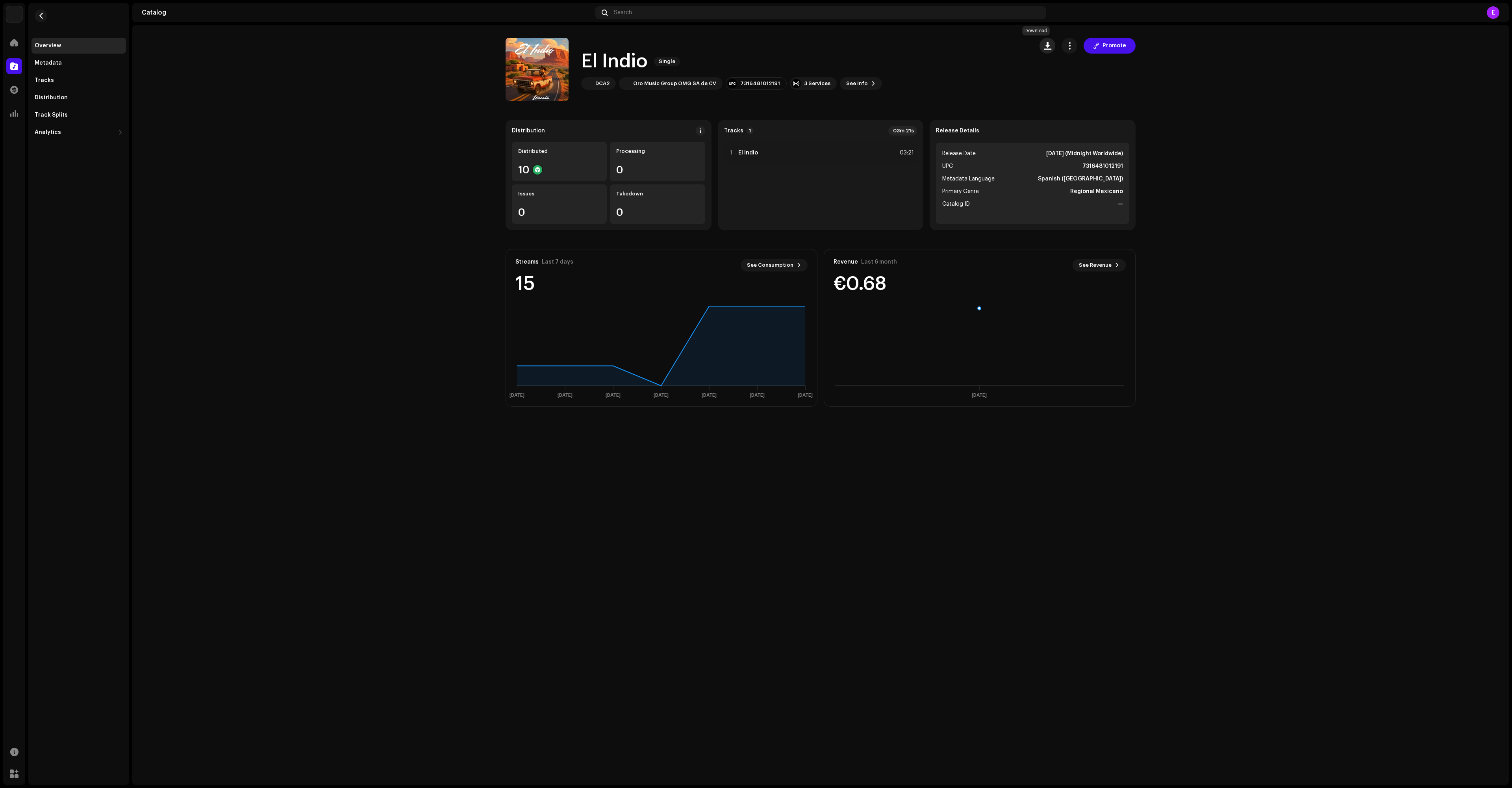
click at [1045, 45] on span "button" at bounding box center [1047, 45] width 8 height 6
click at [1061, 127] on span "Cover Art" at bounding box center [1054, 128] width 27 height 6
click at [565, 154] on div "Distributed" at bounding box center [559, 151] width 82 height 6
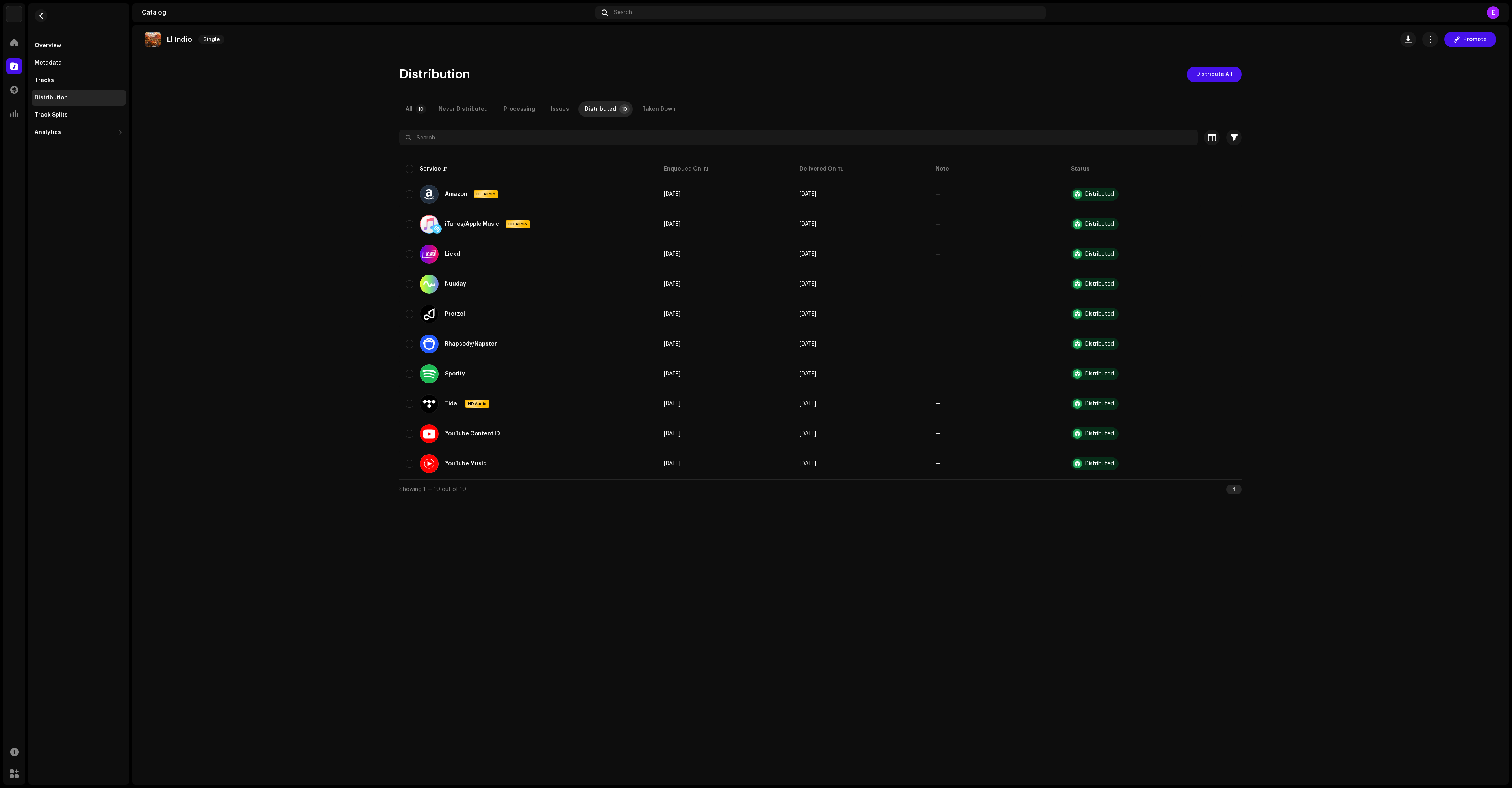
click at [9, 12] on img at bounding box center [14, 14] width 16 height 16
